Goal: Check status: Check status

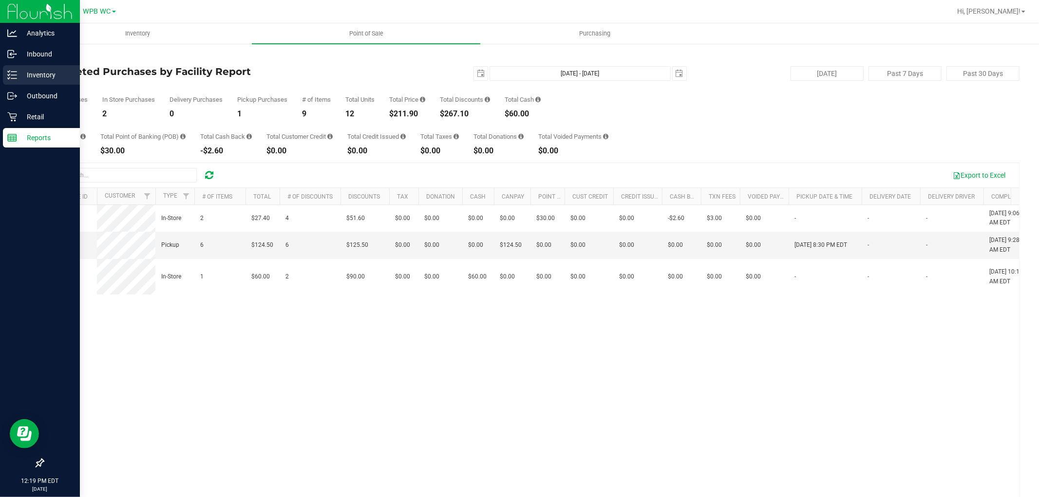
click at [25, 77] on p "Inventory" at bounding box center [46, 75] width 58 height 12
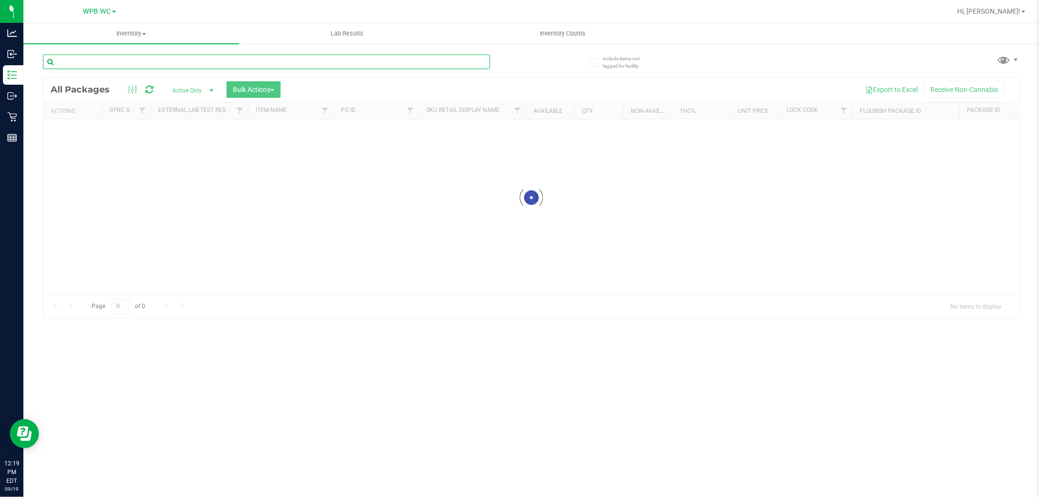
click at [128, 68] on input "text" at bounding box center [266, 62] width 447 height 15
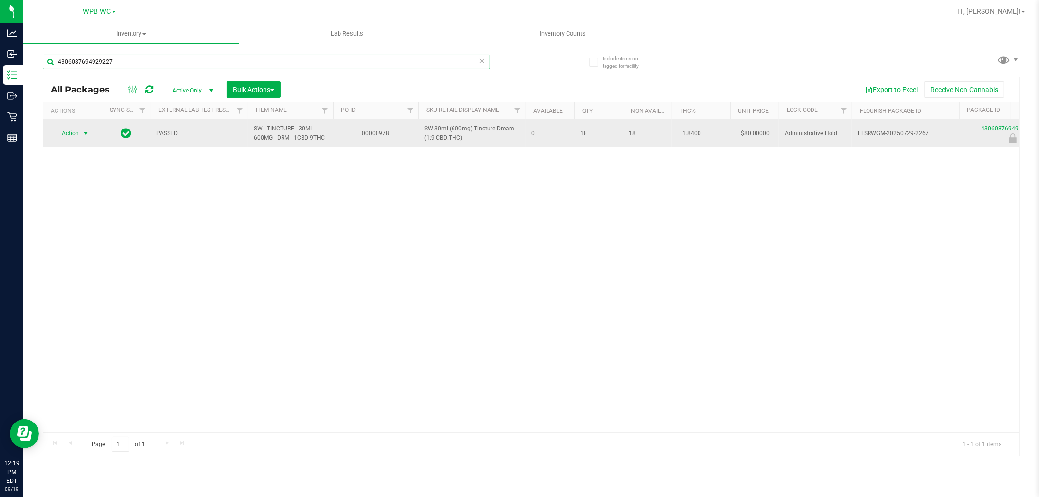
type input "4306087694929227"
click at [75, 132] on span "Action" at bounding box center [66, 134] width 26 height 14
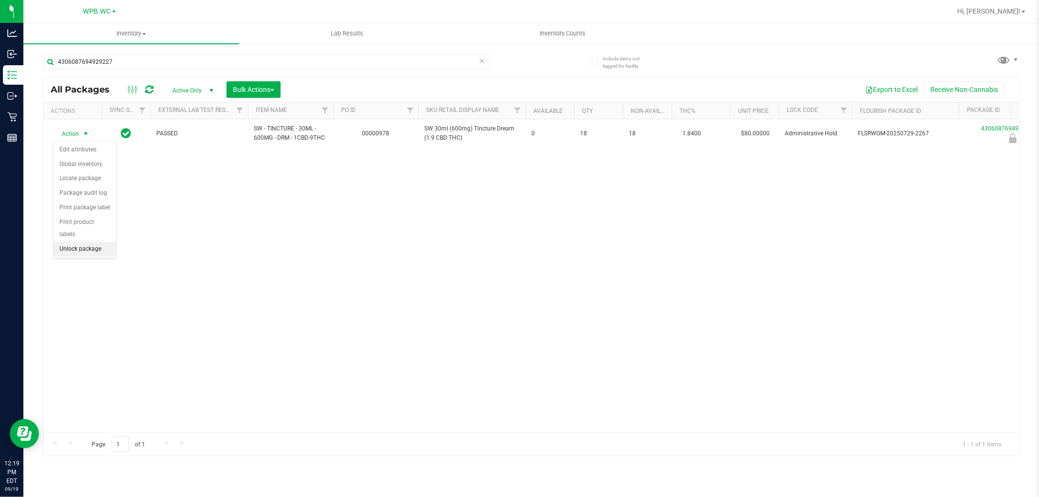
click at [83, 250] on li "Unlock package" at bounding box center [85, 249] width 62 height 15
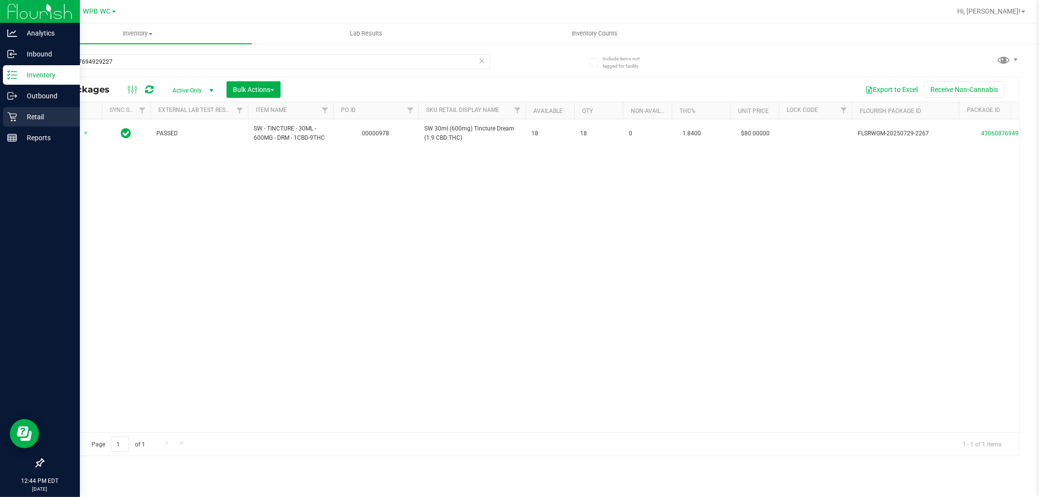
click at [17, 116] on p "Retail" at bounding box center [46, 117] width 58 height 12
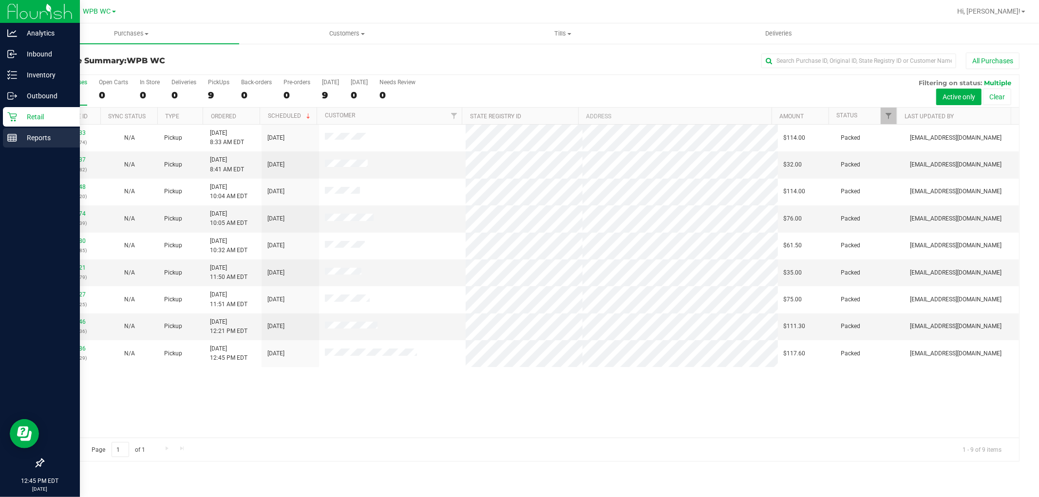
click at [5, 133] on div "Reports" at bounding box center [41, 137] width 77 height 19
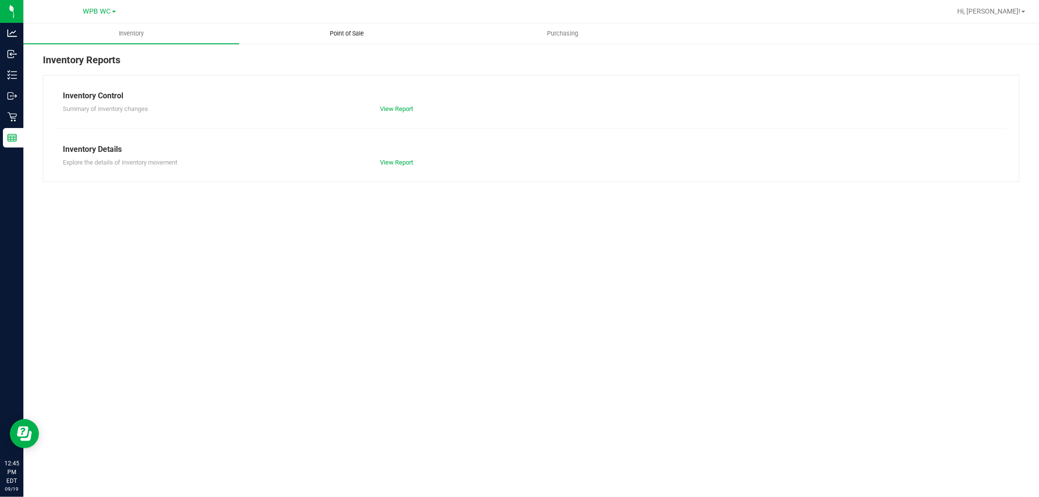
click at [329, 30] on span "Point of Sale" at bounding box center [347, 33] width 60 height 9
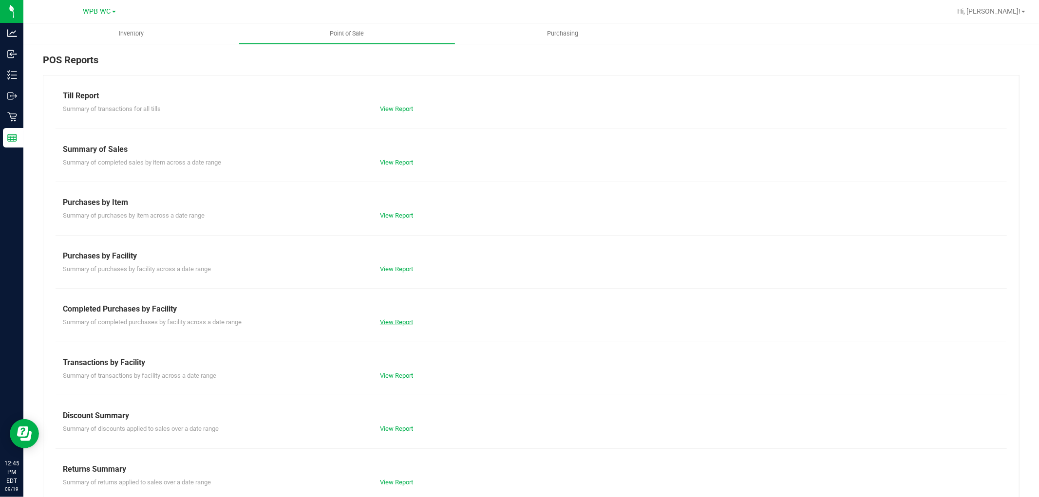
click at [400, 319] on link "View Report" at bounding box center [396, 321] width 33 height 7
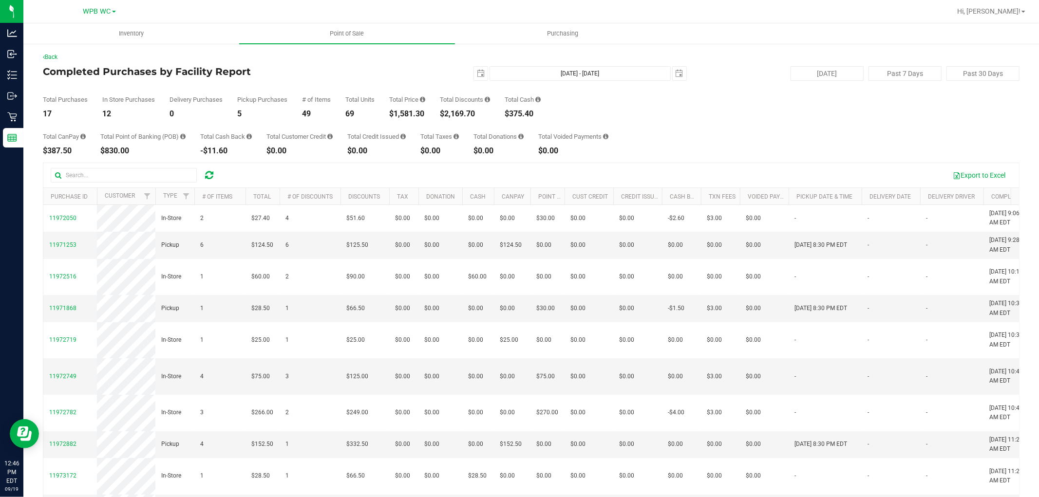
click at [1034, 27] on ul "Inventory Point of Sale Purchasing" at bounding box center [542, 33] width 1039 height 21
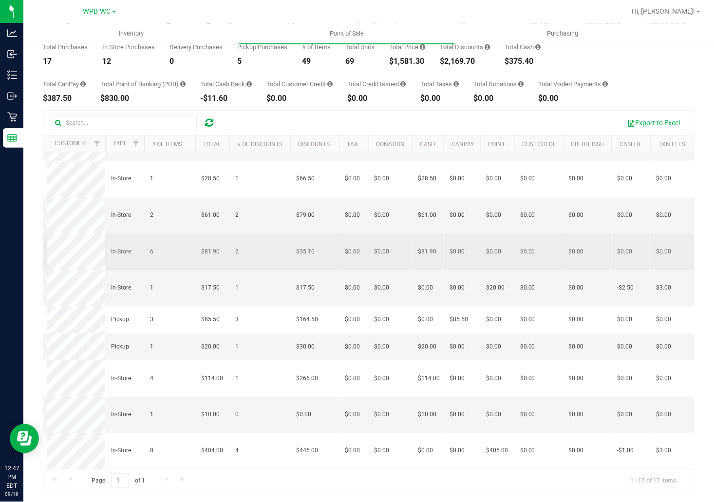
scroll to position [208, 50]
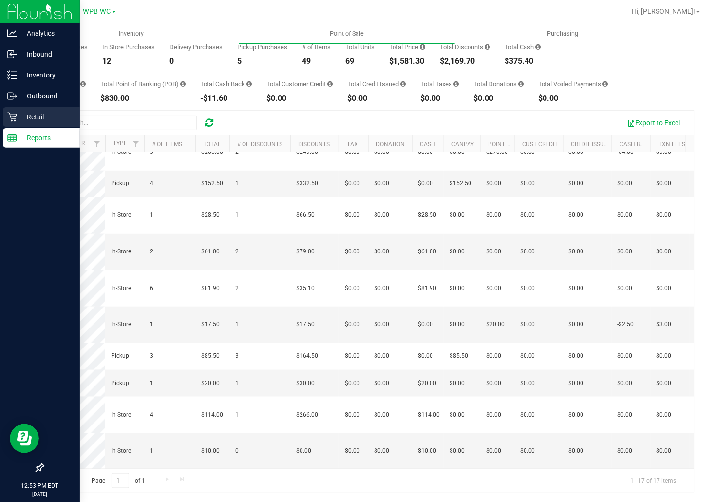
click at [17, 119] on p "Retail" at bounding box center [46, 117] width 58 height 12
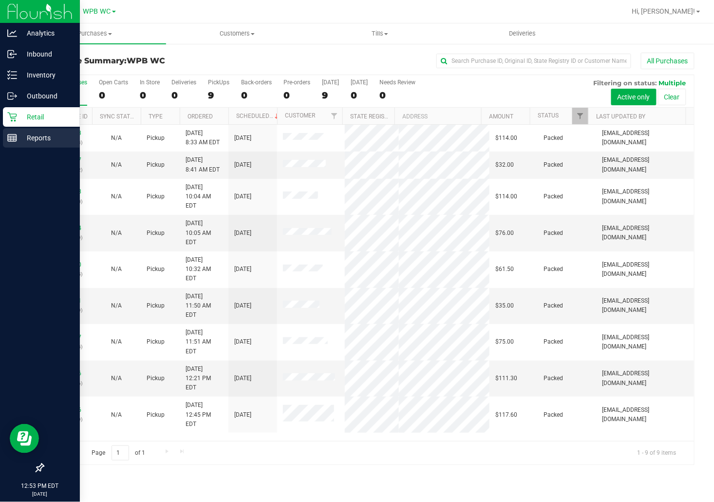
click at [11, 138] on line at bounding box center [12, 138] width 9 height 0
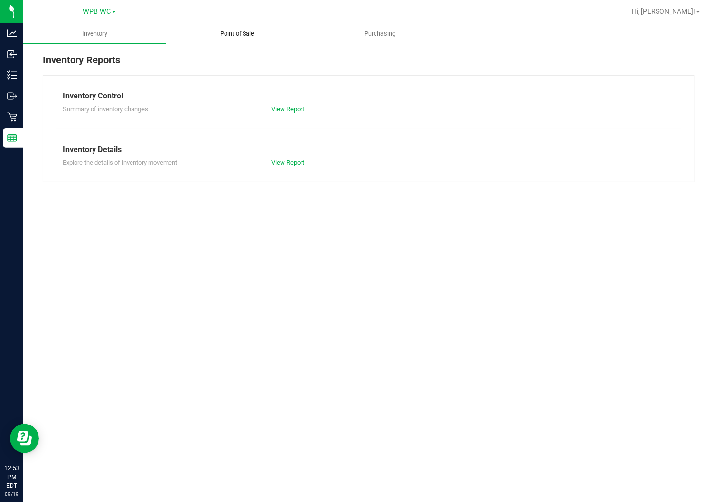
click at [229, 33] on span "Point of Sale" at bounding box center [237, 33] width 60 height 9
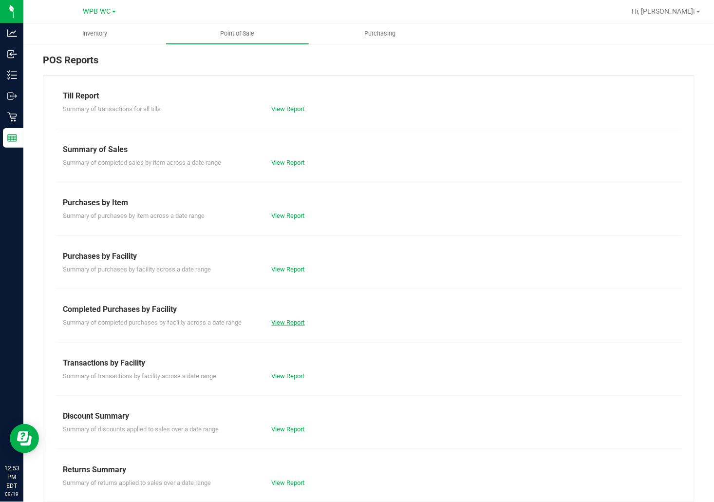
click at [278, 323] on link "View Report" at bounding box center [288, 321] width 33 height 7
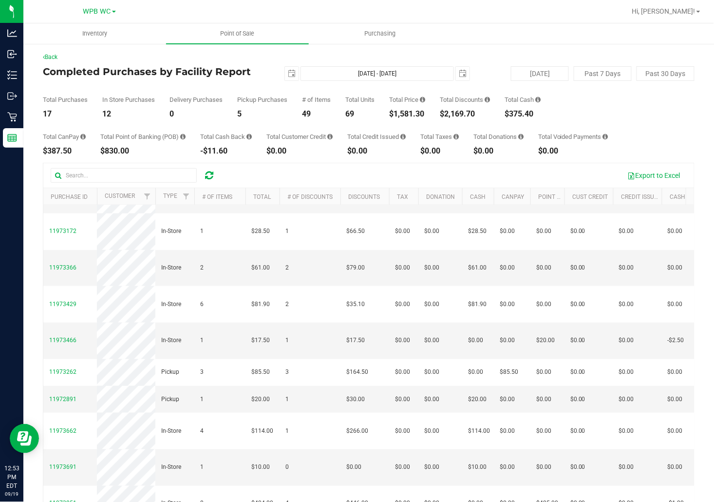
scroll to position [53, 0]
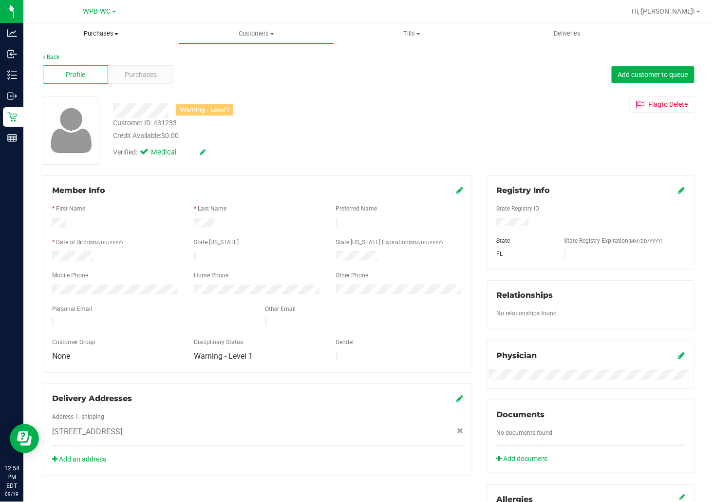
click at [138, 42] on uib-tab-heading "Purchases Summary of purchases Fulfillment All purchases" at bounding box center [100, 33] width 155 height 20
click at [182, 69] on div "Profile Purchases Add customer to queue" at bounding box center [369, 74] width 652 height 27
click at [140, 75] on span "Purchases" at bounding box center [141, 75] width 32 height 10
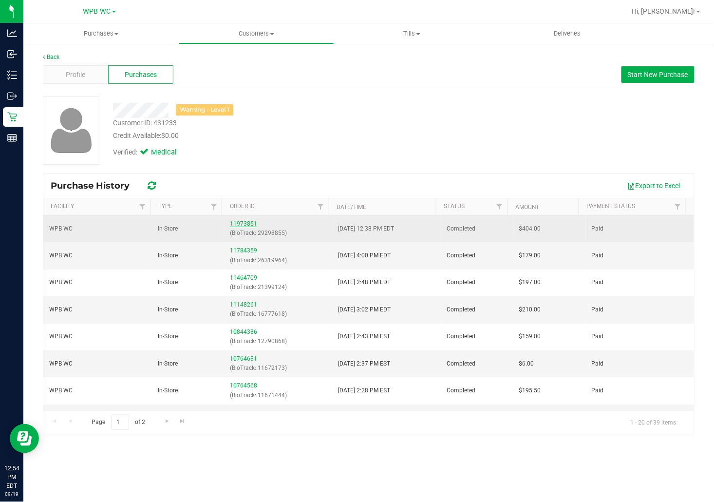
click at [245, 224] on link "11973851" at bounding box center [243, 223] width 27 height 7
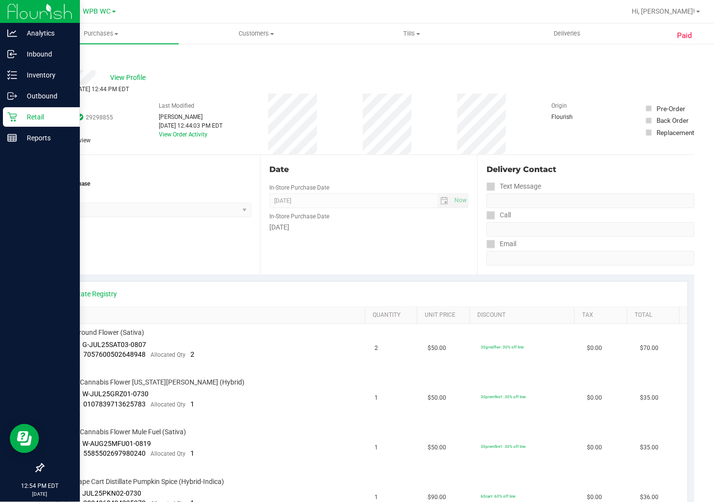
click at [14, 110] on div "Retail" at bounding box center [41, 116] width 77 height 19
